Goal: Transaction & Acquisition: Purchase product/service

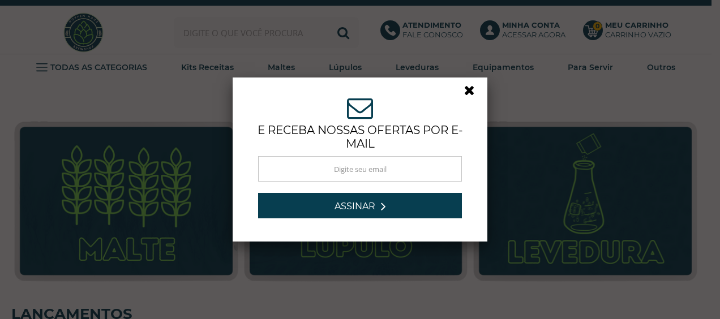
click at [467, 88] on link at bounding box center [474, 93] width 20 height 20
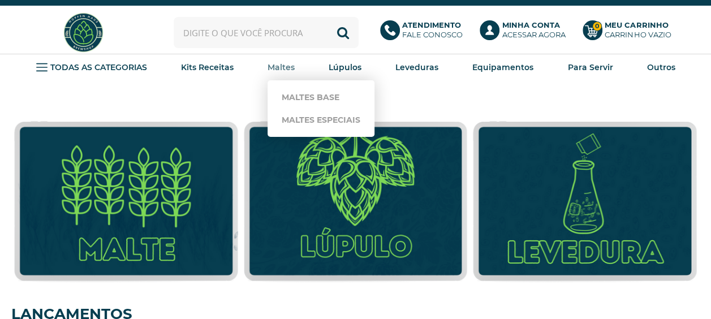
click at [274, 66] on strong "Maltes" at bounding box center [281, 67] width 27 height 10
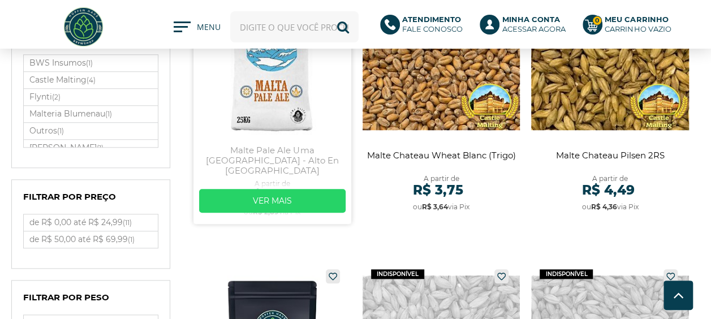
click at [262, 95] on link at bounding box center [273, 92] width 158 height 263
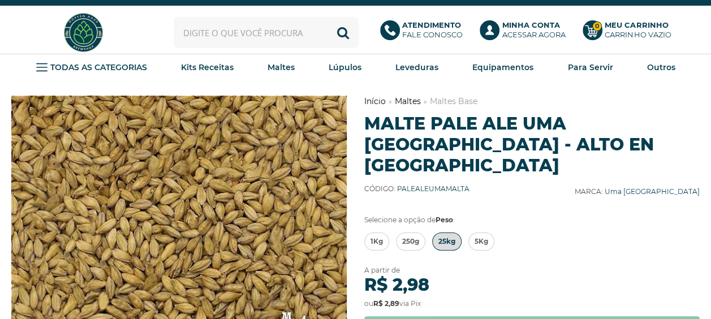
click at [447, 233] on span "25kg" at bounding box center [447, 241] width 17 height 17
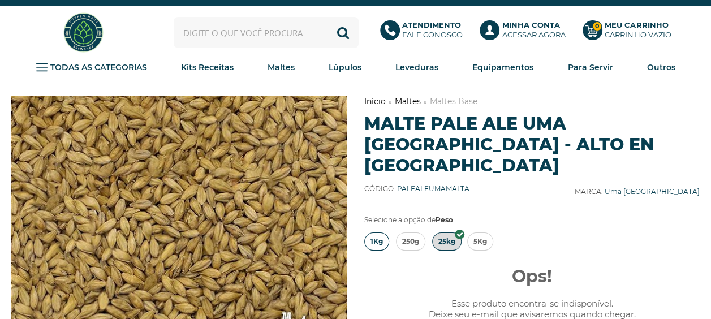
click at [380, 233] on span "1Kg" at bounding box center [377, 241] width 12 height 17
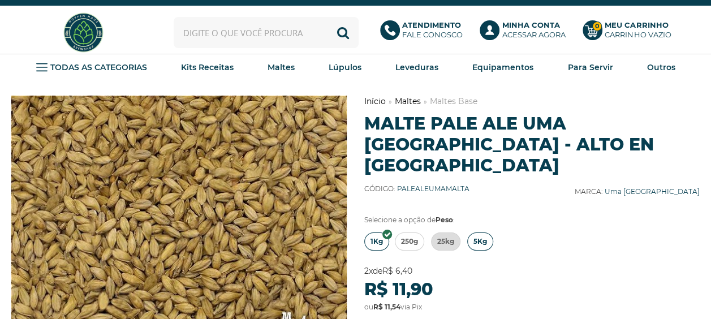
click at [479, 233] on span "5Kg" at bounding box center [481, 241] width 14 height 17
